Goal: Information Seeking & Learning: Learn about a topic

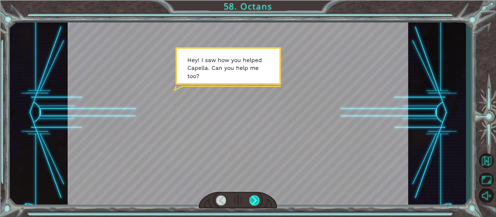
click at [256, 198] on div at bounding box center [254, 201] width 11 height 10
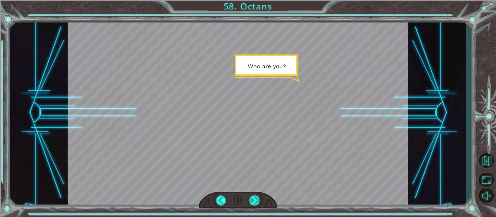
click at [256, 198] on div at bounding box center [254, 201] width 11 height 10
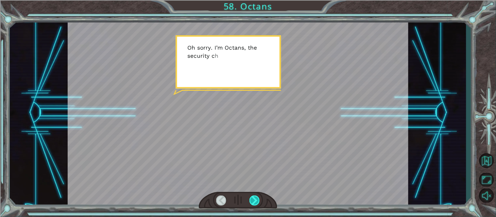
click at [256, 198] on div at bounding box center [254, 201] width 11 height 10
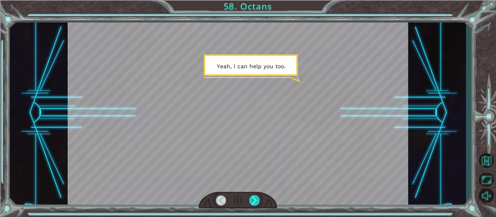
click at [256, 198] on div at bounding box center [254, 201] width 11 height 10
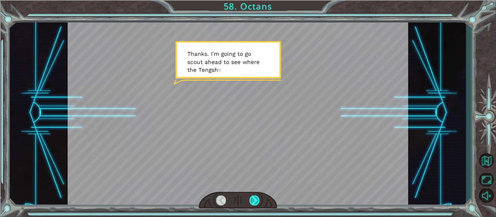
click at [256, 198] on div at bounding box center [254, 201] width 11 height 10
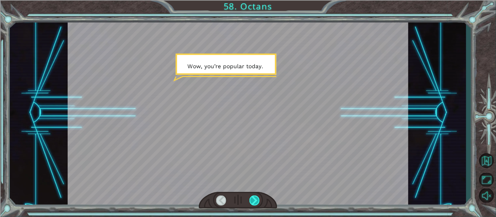
click at [256, 198] on div at bounding box center [254, 201] width 11 height 10
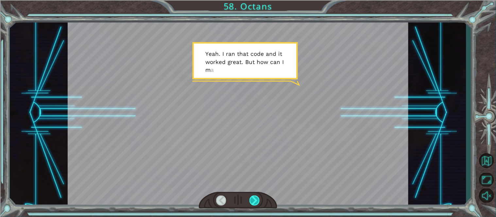
click at [256, 198] on div at bounding box center [254, 201] width 11 height 10
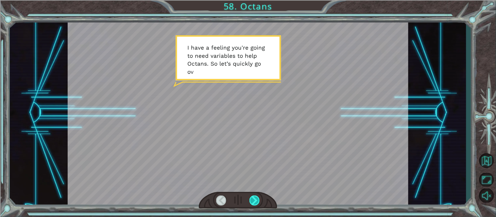
click at [256, 198] on div at bounding box center [254, 201] width 11 height 10
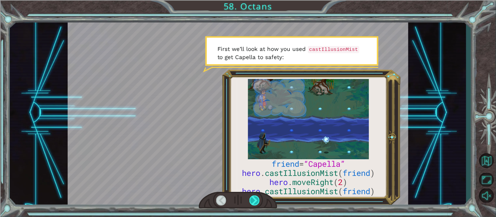
click at [256, 198] on div at bounding box center [254, 201] width 11 height 10
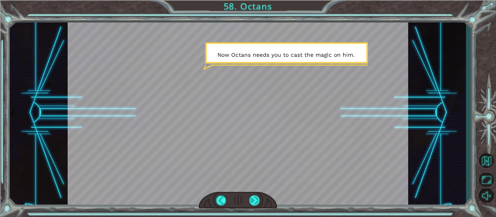
click at [255, 200] on div at bounding box center [254, 201] width 11 height 10
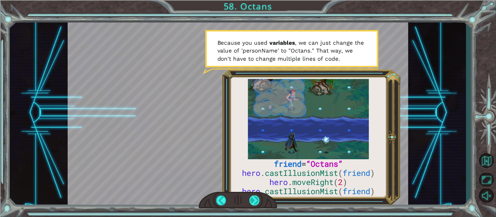
click at [255, 200] on div at bounding box center [254, 201] width 11 height 10
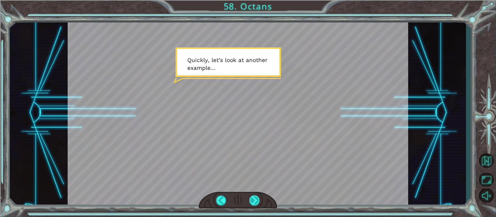
click at [255, 200] on div at bounding box center [254, 201] width 11 height 10
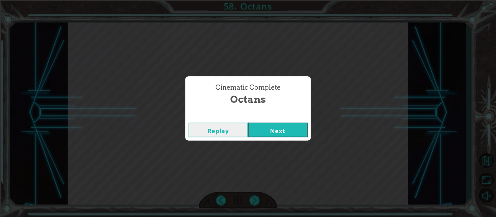
click at [271, 131] on button "Next" at bounding box center [277, 130] width 59 height 15
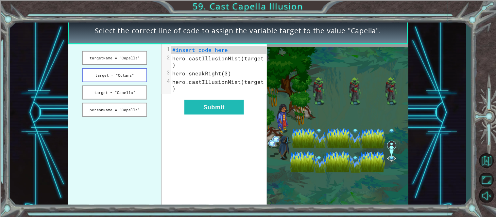
drag, startPoint x: 134, startPoint y: 56, endPoint x: 141, endPoint y: 77, distance: 22.8
click at [141, 77] on ul "targetName = "Capella" target = "Octans" target = "Capella" personName = "Capel…" at bounding box center [115, 126] width 94 height 164
click at [122, 93] on button "target = "Capella"" at bounding box center [114, 93] width 65 height 14
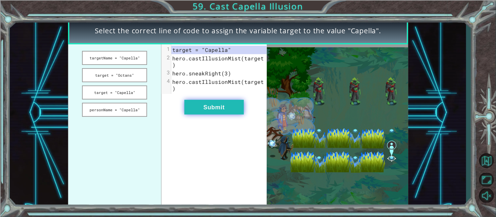
click at [217, 100] on button "Submit" at bounding box center [213, 107] width 59 height 15
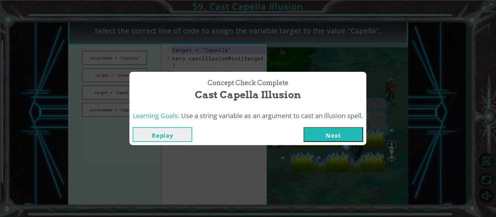
click at [320, 135] on button "Next" at bounding box center [332, 134] width 59 height 15
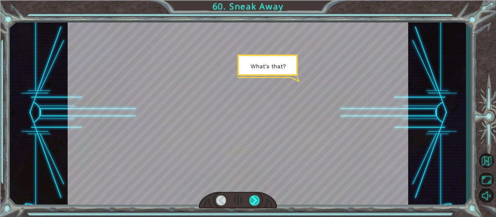
click at [255, 197] on div at bounding box center [254, 201] width 11 height 10
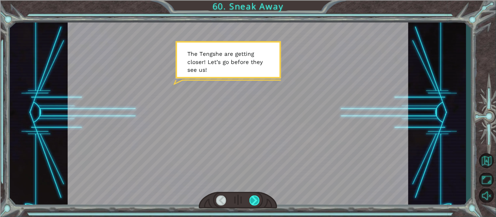
click at [255, 197] on div at bounding box center [254, 201] width 11 height 10
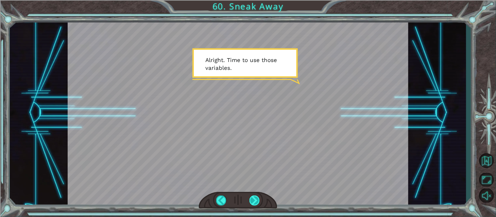
click at [255, 197] on div at bounding box center [254, 201] width 11 height 10
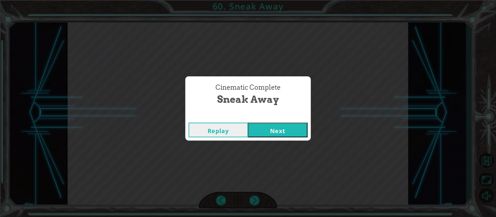
click at [287, 124] on button "Next" at bounding box center [277, 130] width 59 height 15
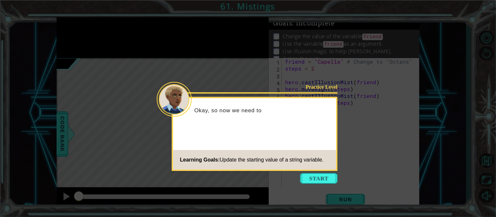
click at [324, 173] on icon at bounding box center [248, 108] width 496 height 217
click at [325, 175] on button "Start" at bounding box center [318, 178] width 37 height 10
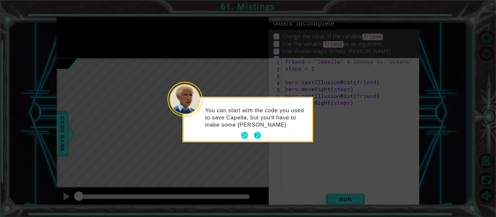
click at [259, 133] on button "Next" at bounding box center [257, 135] width 7 height 7
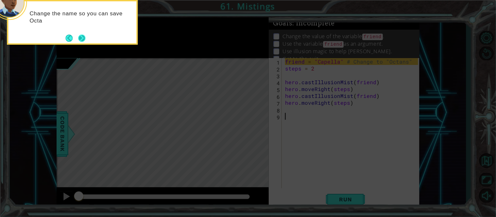
click at [84, 35] on button "Next" at bounding box center [81, 38] width 7 height 7
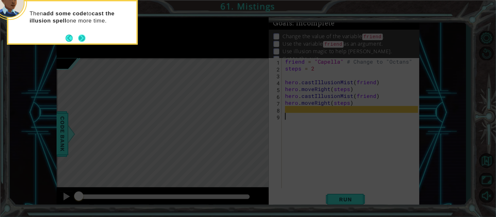
click at [82, 35] on button "Next" at bounding box center [81, 38] width 7 height 7
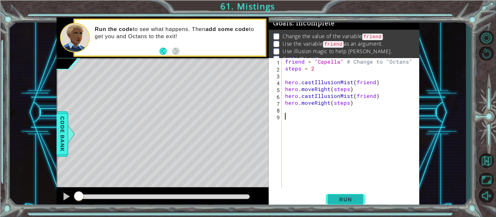
click at [358, 197] on span "Run" at bounding box center [346, 199] width 26 height 7
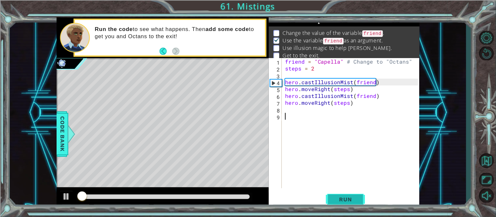
scroll to position [4, 0]
